Goal: Check status: Check status

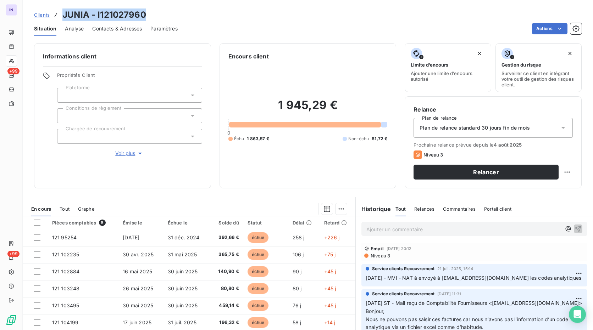
scroll to position [44, 0]
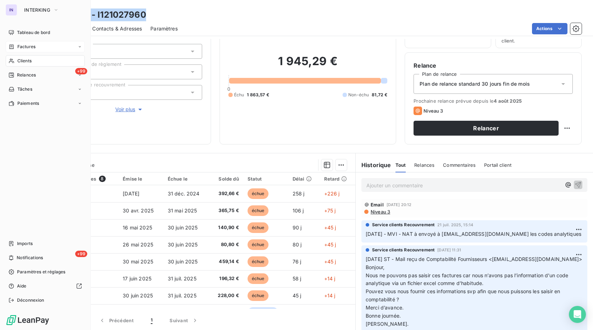
click at [32, 44] on span "Factures" at bounding box center [26, 47] width 18 height 6
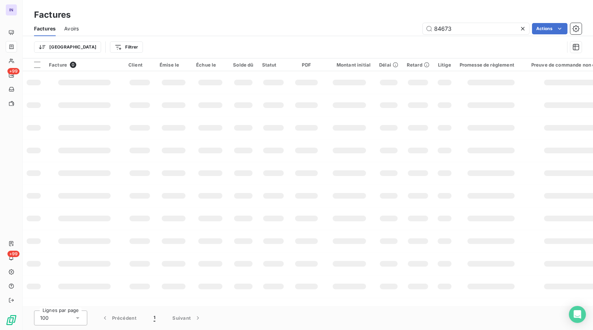
drag, startPoint x: 441, startPoint y: 26, endPoint x: 387, endPoint y: 26, distance: 54.3
click at [384, 26] on div "84673 Actions" at bounding box center [334, 28] width 494 height 11
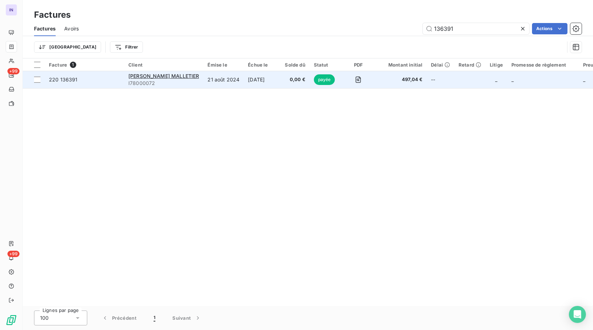
type input "136391"
click at [222, 83] on td "21 août 2024" at bounding box center [223, 79] width 40 height 17
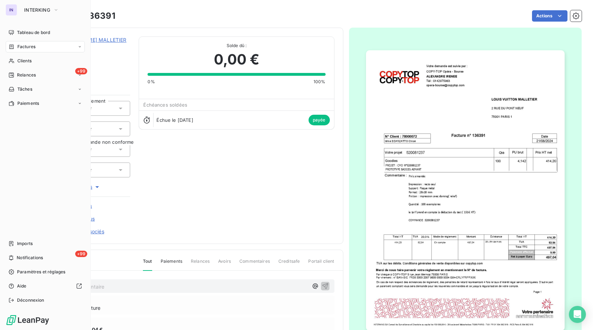
click at [24, 47] on span "Factures" at bounding box center [26, 47] width 18 height 6
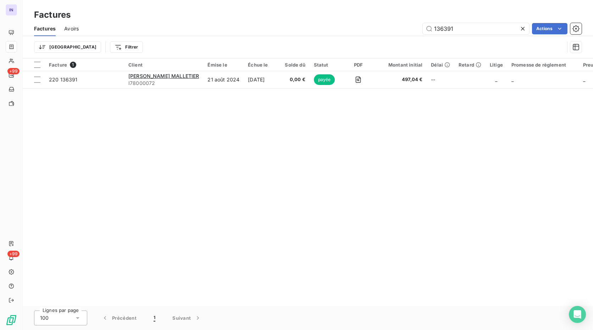
drag, startPoint x: 465, startPoint y: 26, endPoint x: 356, endPoint y: 23, distance: 108.2
click at [352, 23] on div "136391 Actions" at bounding box center [334, 28] width 494 height 11
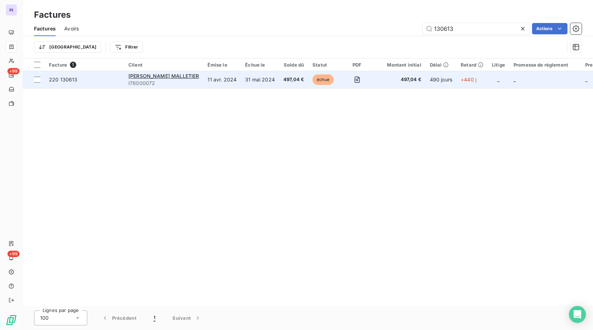
type input "130613"
click at [241, 82] on td "31 mai 2024" at bounding box center [260, 79] width 38 height 17
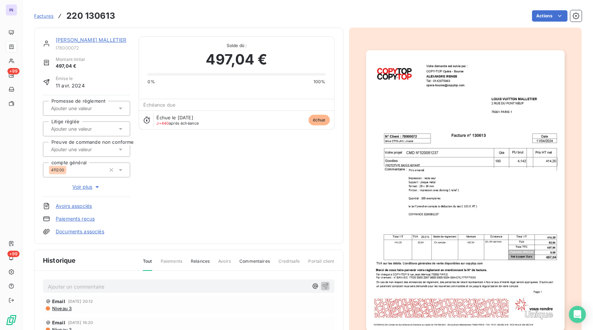
click at [106, 39] on link "[PERSON_NAME] MALLETIER" at bounding box center [91, 40] width 71 height 6
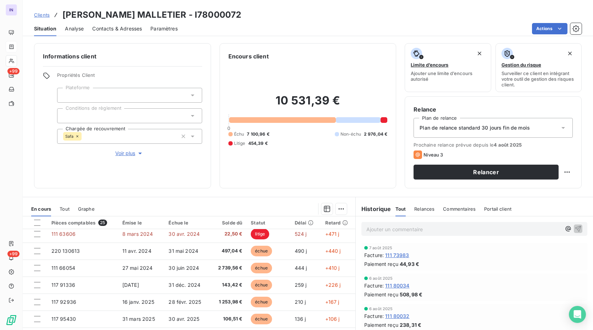
scroll to position [106, 0]
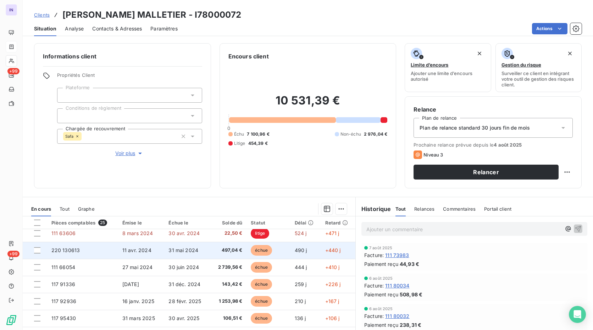
click at [137, 250] on span "11 avr. 2024" at bounding box center [136, 251] width 29 height 6
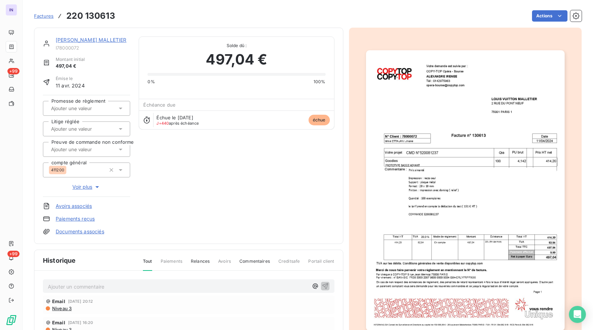
click at [93, 286] on p "Ajouter un commentaire ﻿" at bounding box center [178, 287] width 260 height 9
drag, startPoint x: 99, startPoint y: 290, endPoint x: 109, endPoint y: 285, distance: 11.1
click at [99, 290] on p "[DATE] st -" at bounding box center [178, 287] width 260 height 8
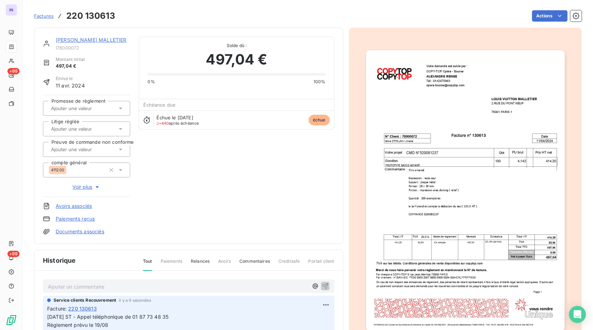
click at [532, 21] on div "Factures 220 130613 Actions" at bounding box center [307, 16] width 547 height 15
click at [541, 15] on html "IN +99 +99 Factures 220 130613 Actions [PERSON_NAME] MALLETIER I78000072 Montan…" at bounding box center [296, 165] width 593 height 330
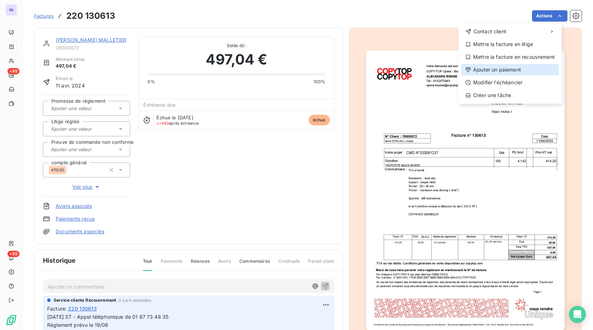
click at [502, 72] on div "Ajouter un paiement" at bounding box center [510, 69] width 98 height 11
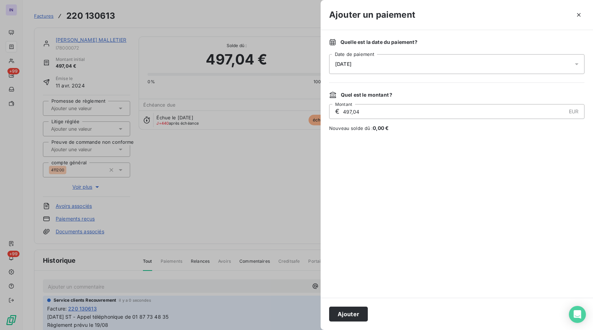
click at [426, 62] on div "[DATE]" at bounding box center [456, 64] width 255 height 20
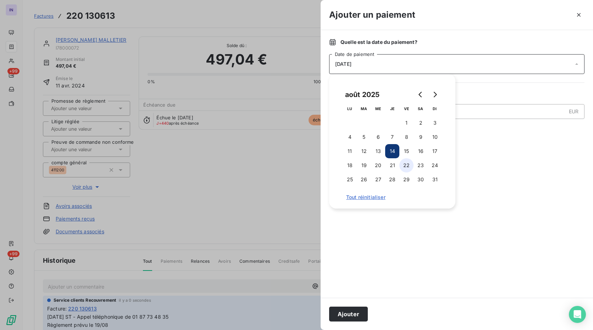
click at [409, 167] on button "22" at bounding box center [406, 165] width 14 height 14
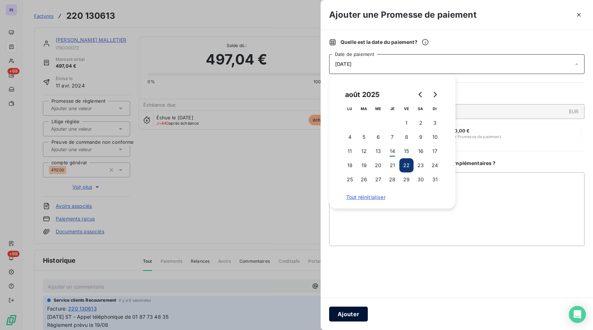
click at [355, 311] on button "Ajouter" at bounding box center [348, 314] width 39 height 15
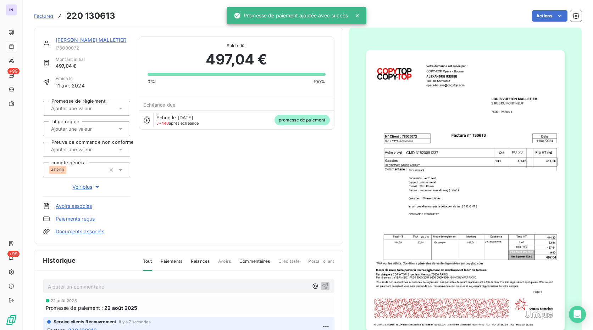
click at [91, 109] on input "text" at bounding box center [85, 108] width 71 height 6
click at [95, 125] on div "Oui" at bounding box center [90, 127] width 67 height 11
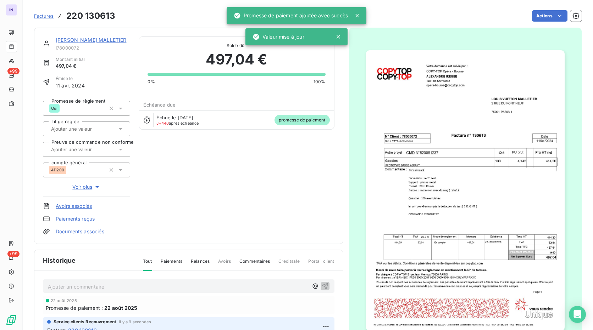
click at [102, 40] on link "[PERSON_NAME] MALLETIER" at bounding box center [91, 40] width 71 height 6
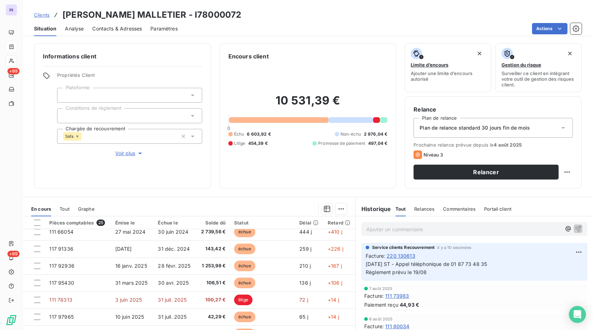
scroll to position [177, 0]
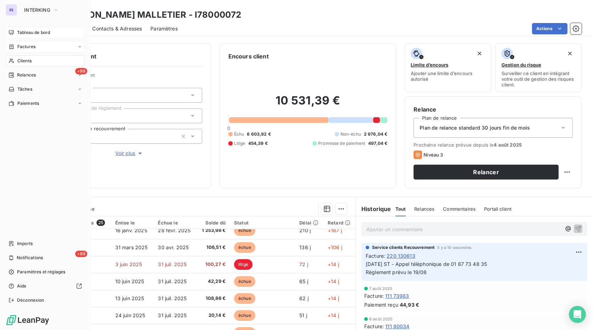
click at [46, 33] on span "Tableau de bord" at bounding box center [33, 32] width 33 height 6
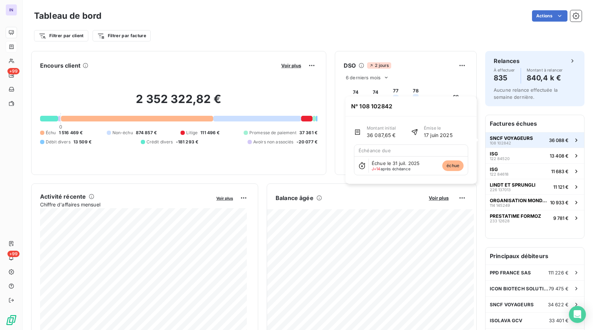
click at [518, 143] on div "SNCF VOYAGEURS 108 102842" at bounding box center [511, 140] width 43 height 10
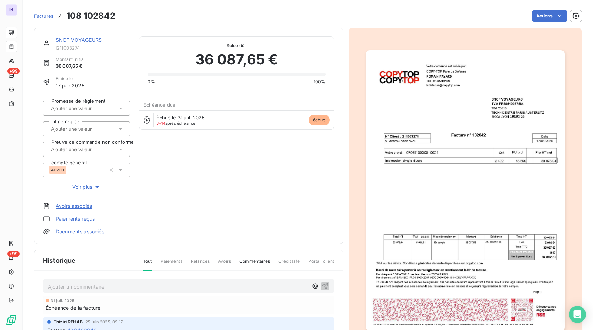
click at [91, 40] on link "SNCF VOYAGEURS" at bounding box center [79, 40] width 46 height 6
